Goal: Find specific page/section

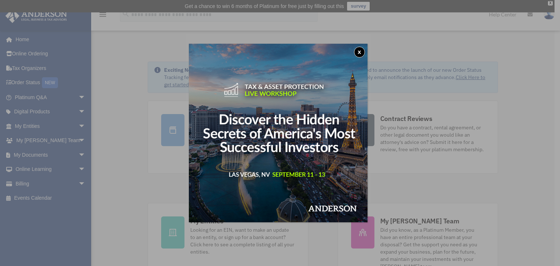
click at [363, 49] on button "x" at bounding box center [359, 52] width 11 height 11
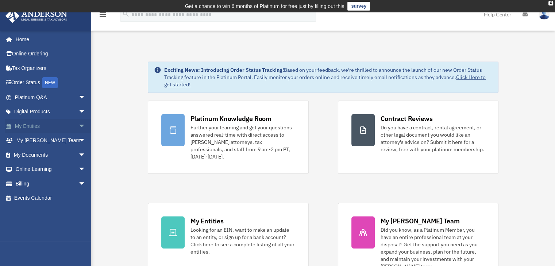
click at [51, 122] on link "My Entities arrow_drop_down" at bounding box center [51, 126] width 92 height 15
click at [78, 127] on span "arrow_drop_down" at bounding box center [85, 126] width 15 height 15
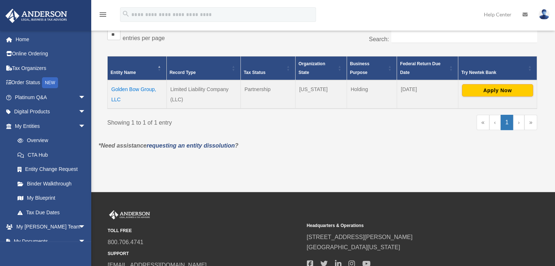
scroll to position [140, 0]
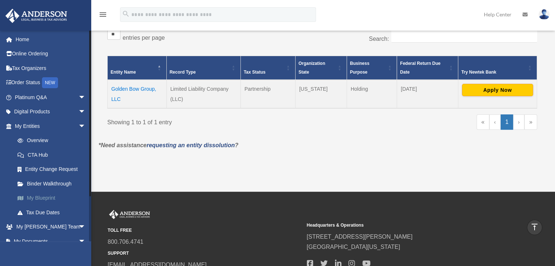
click at [37, 193] on link "My Blueprint" at bounding box center [53, 198] width 86 height 15
